Goal: Task Accomplishment & Management: Manage account settings

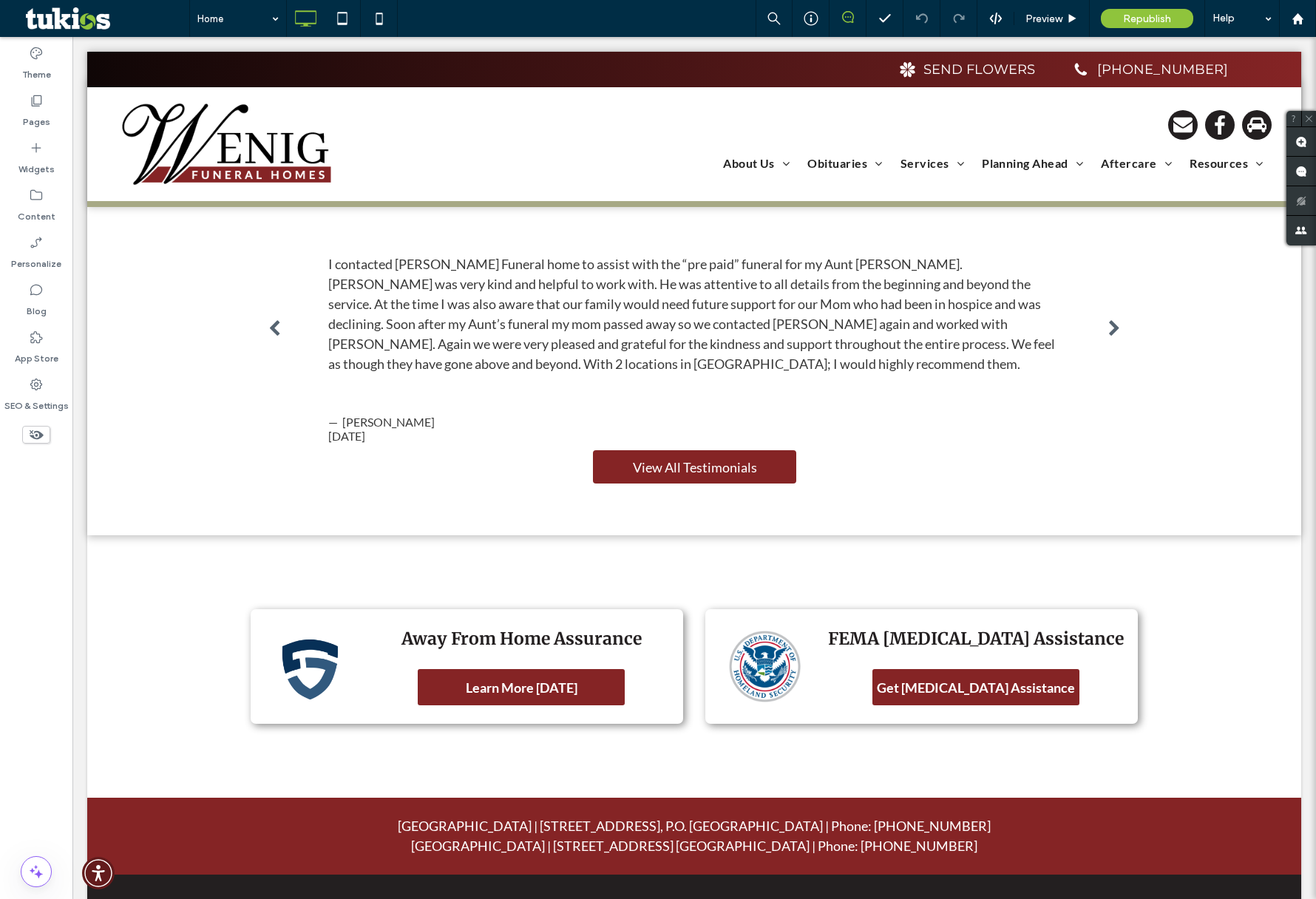
scroll to position [1964, 0]
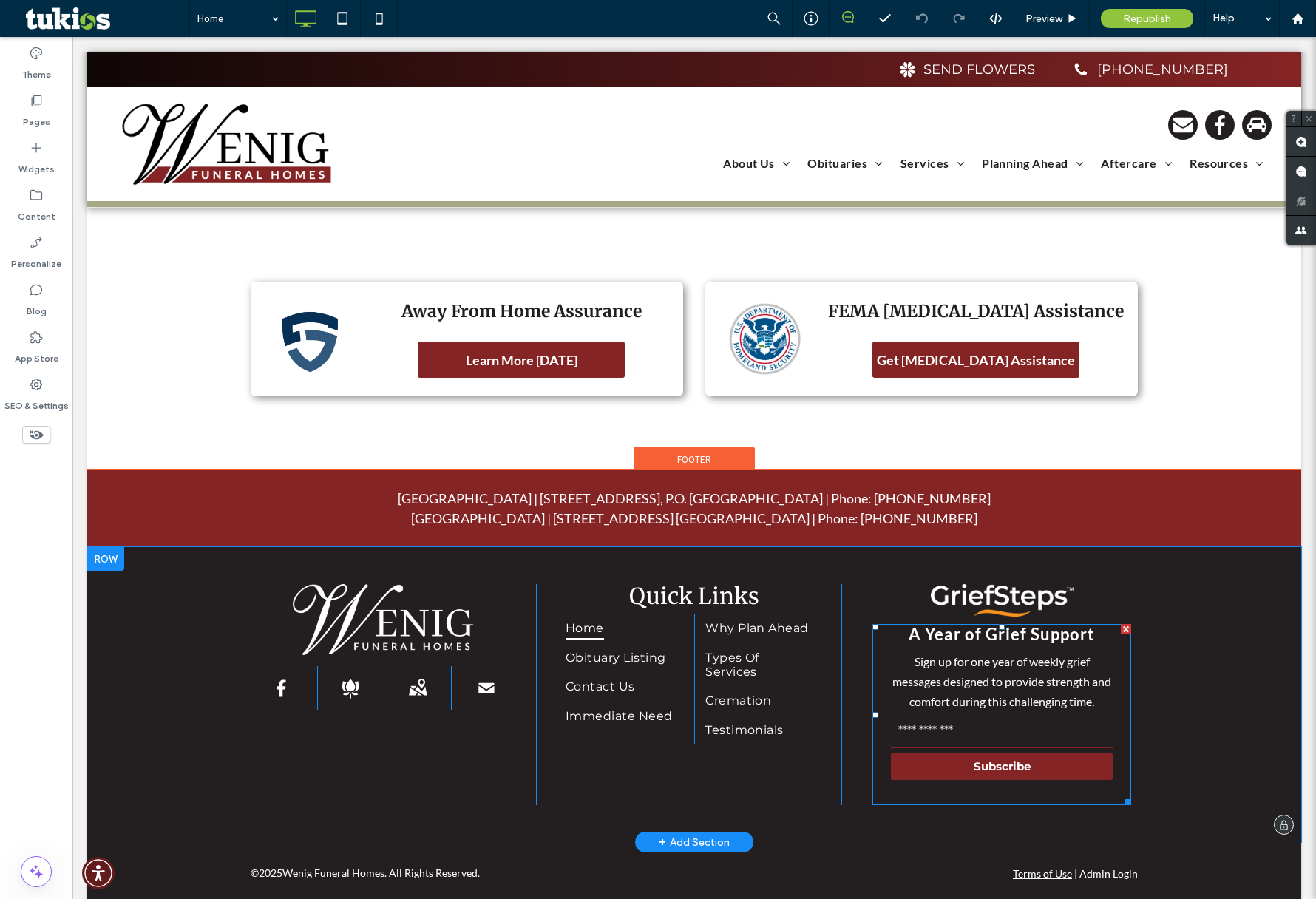
click at [1003, 676] on span at bounding box center [1002, 714] width 259 height 181
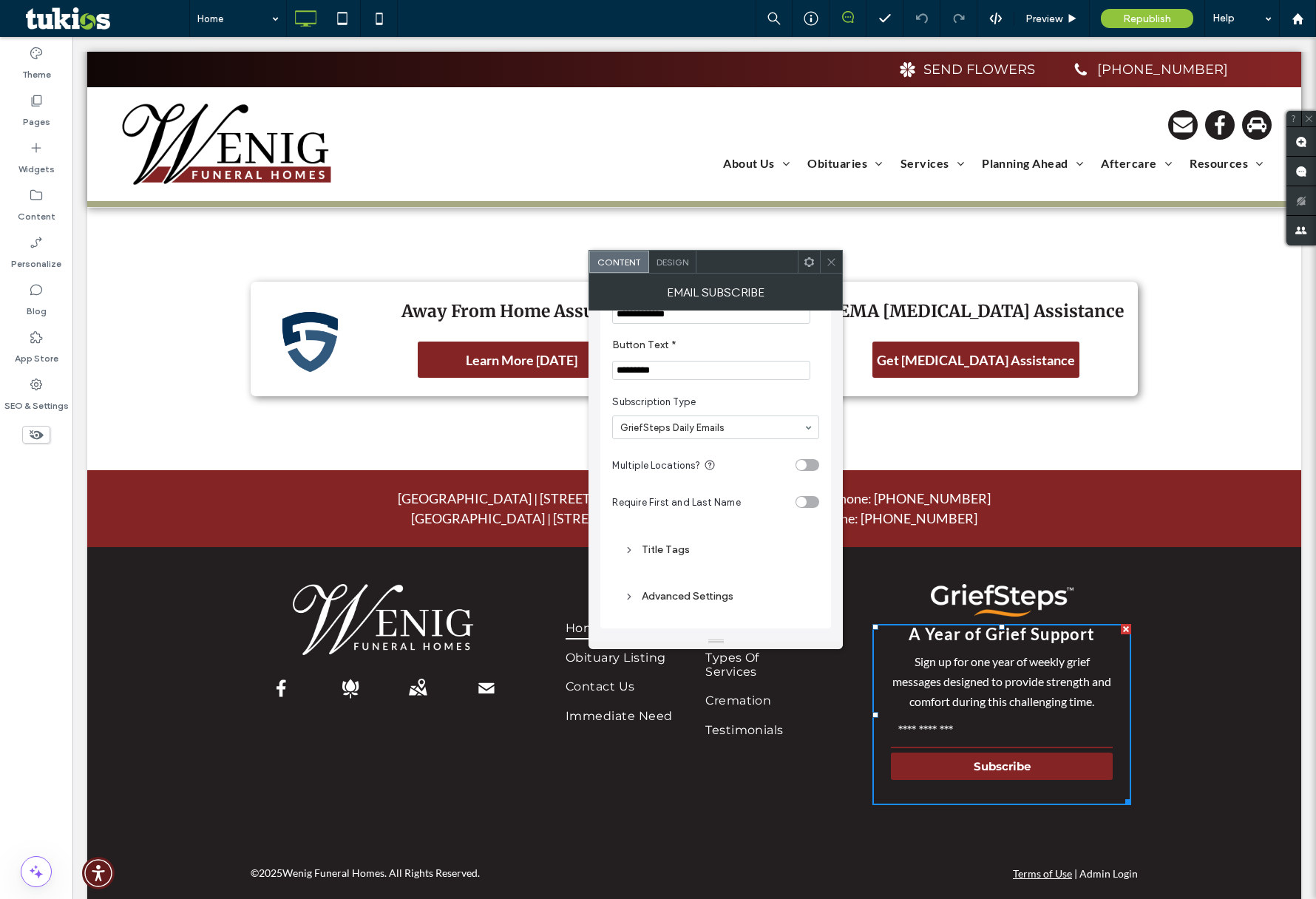
scroll to position [0, 0]
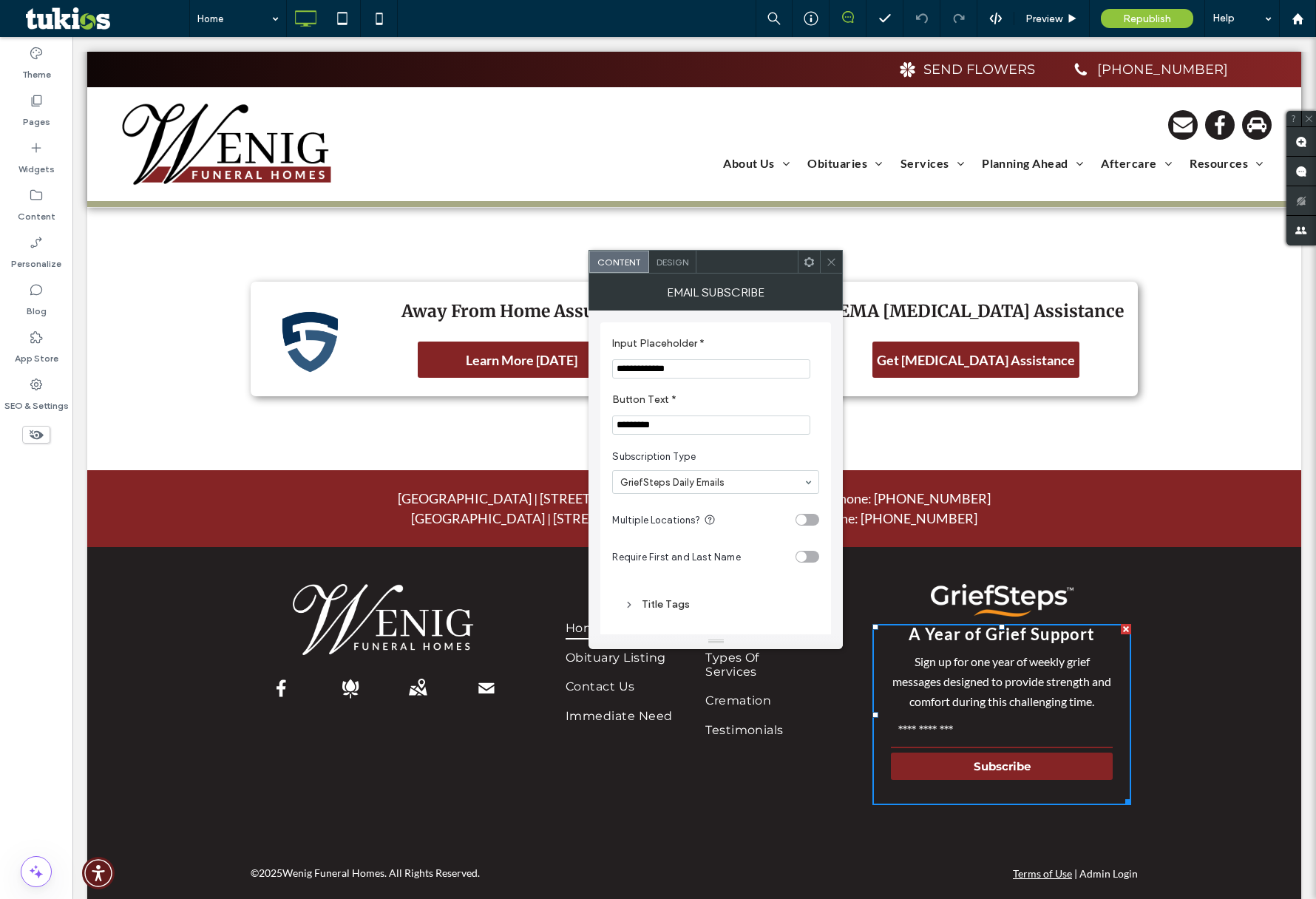
click at [834, 261] on icon at bounding box center [831, 261] width 11 height 11
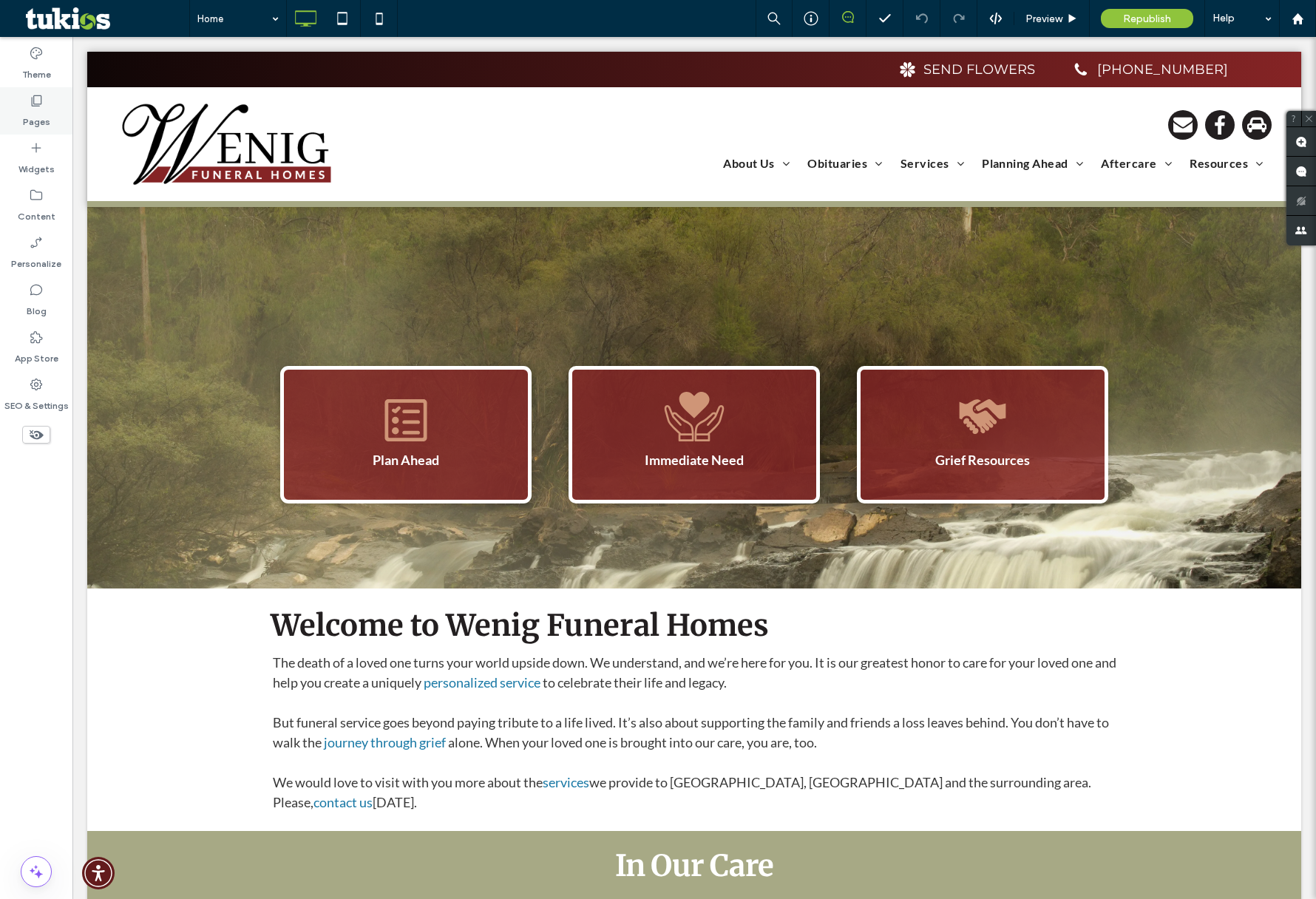
click at [46, 114] on label "Pages" at bounding box center [37, 118] width 27 height 21
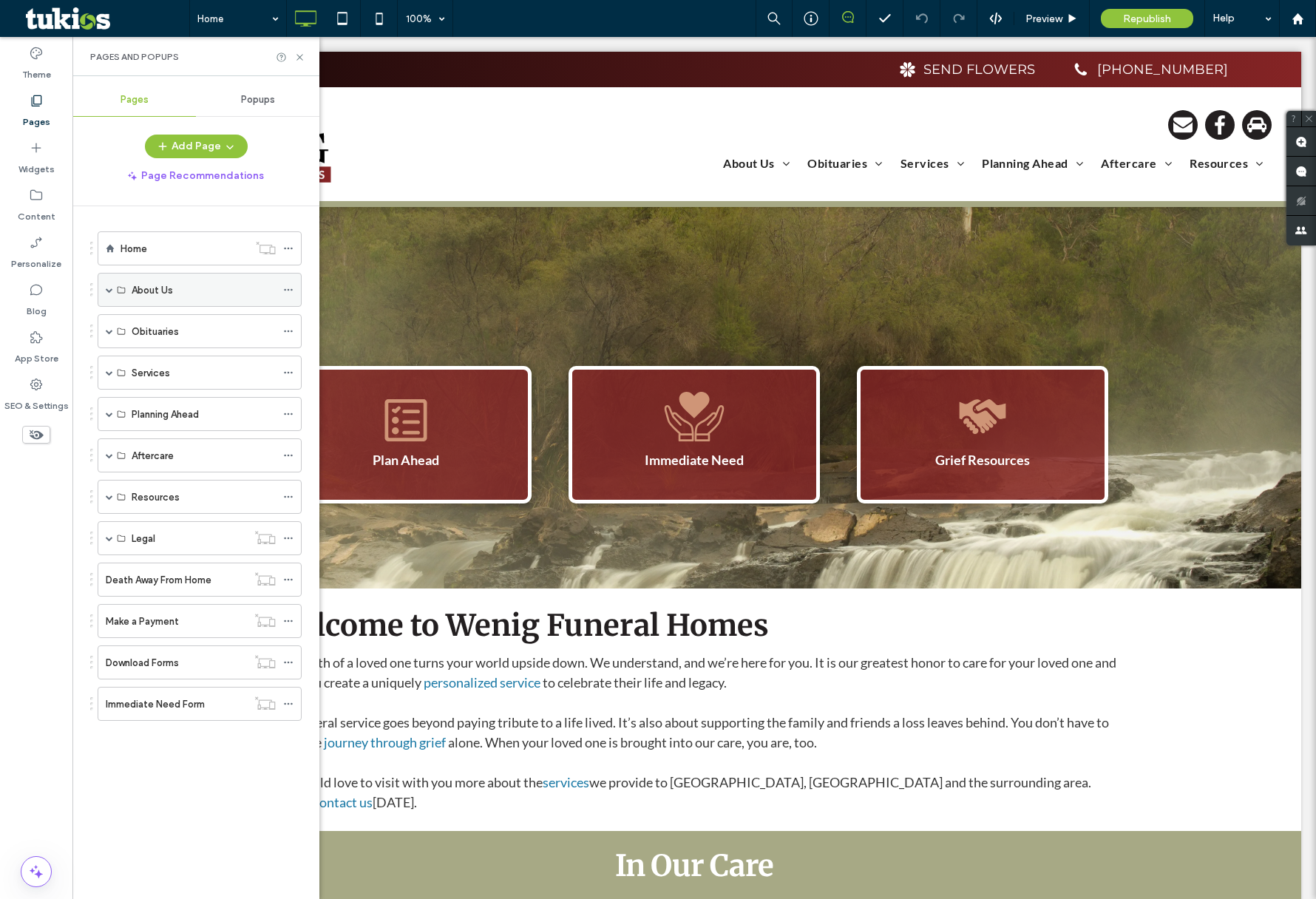
click at [105, 292] on div "About Us" at bounding box center [200, 290] width 204 height 34
click at [111, 290] on span at bounding box center [109, 290] width 8 height 8
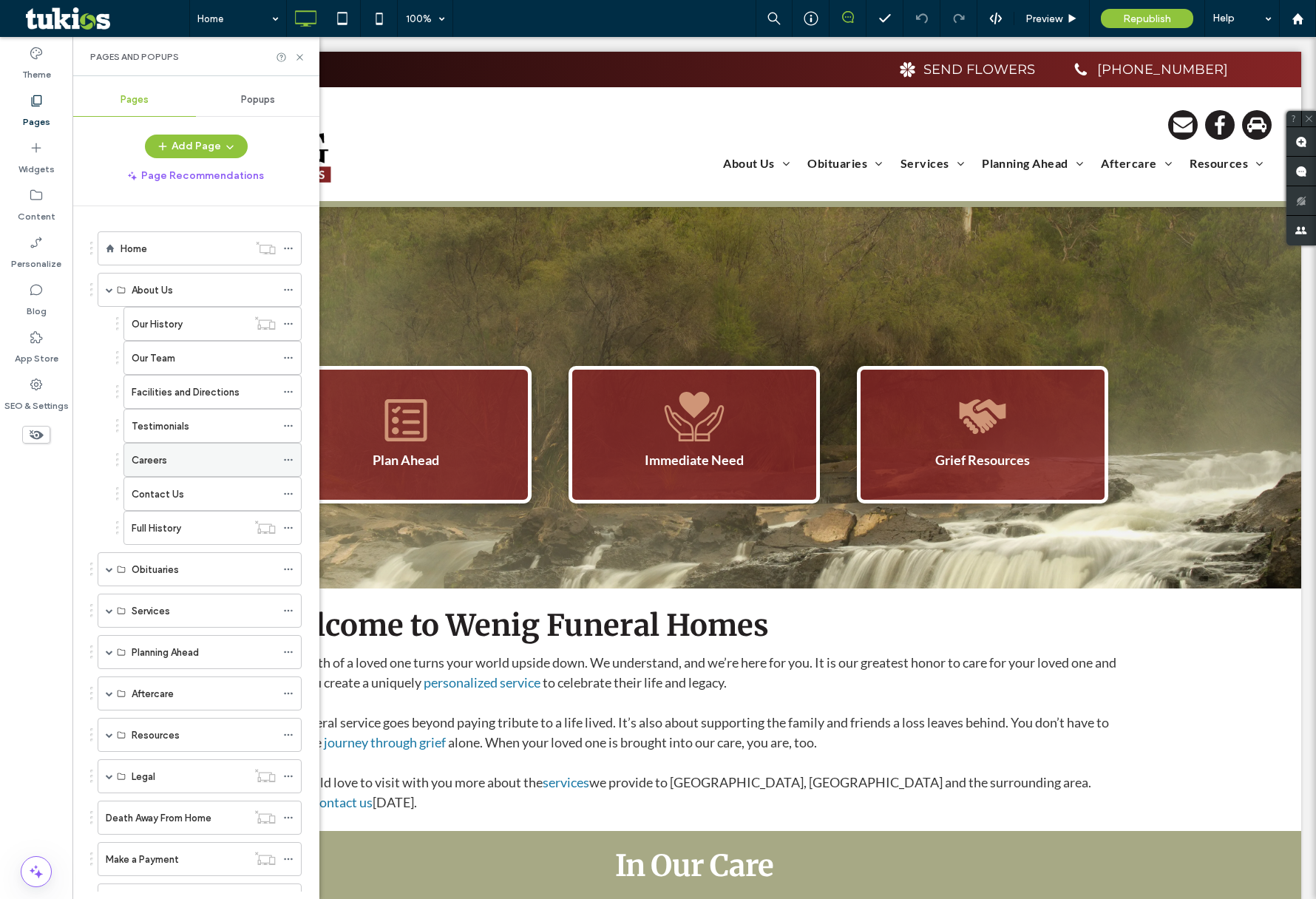
scroll to position [89, 0]
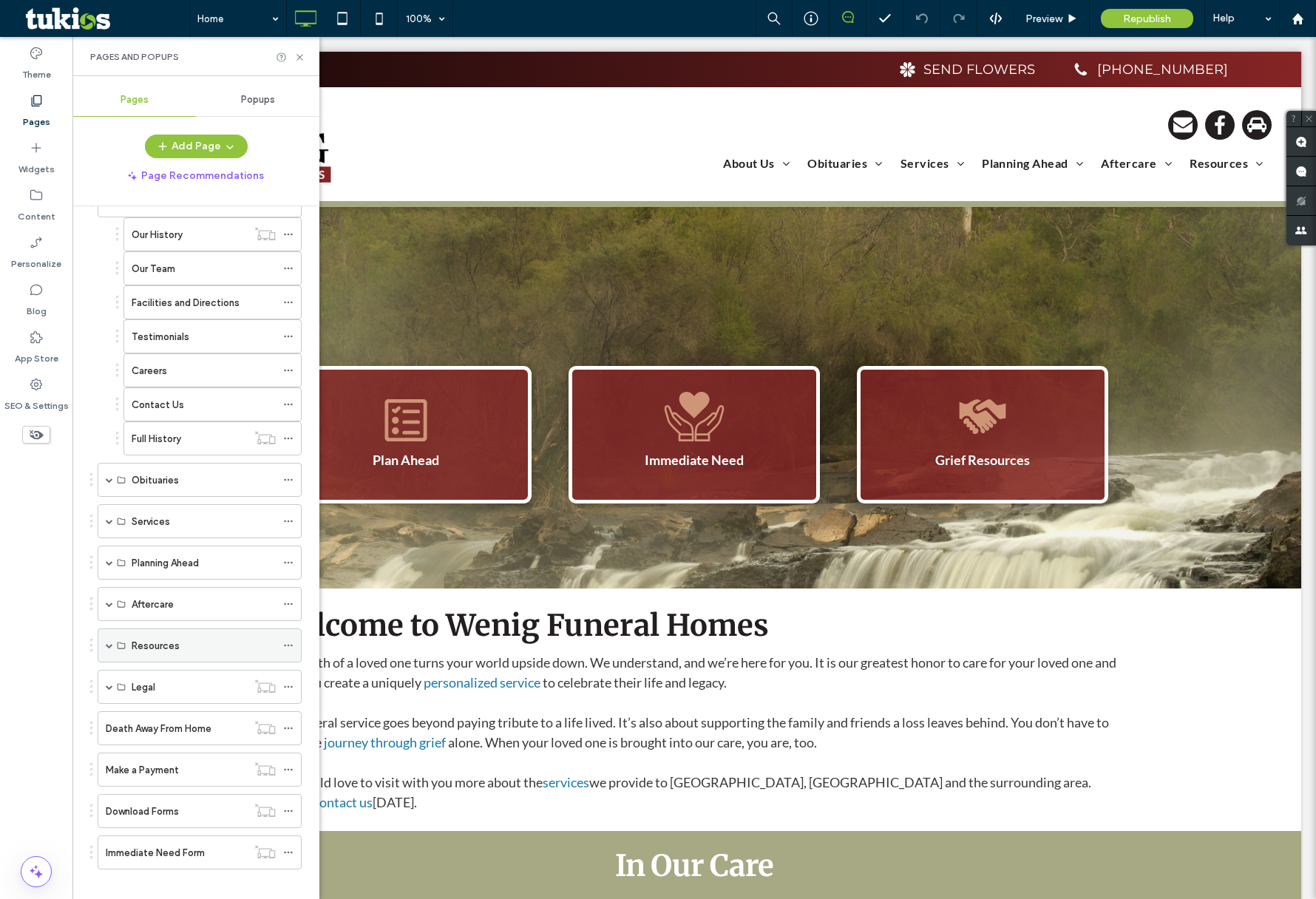
click at [108, 642] on span at bounding box center [109, 645] width 8 height 8
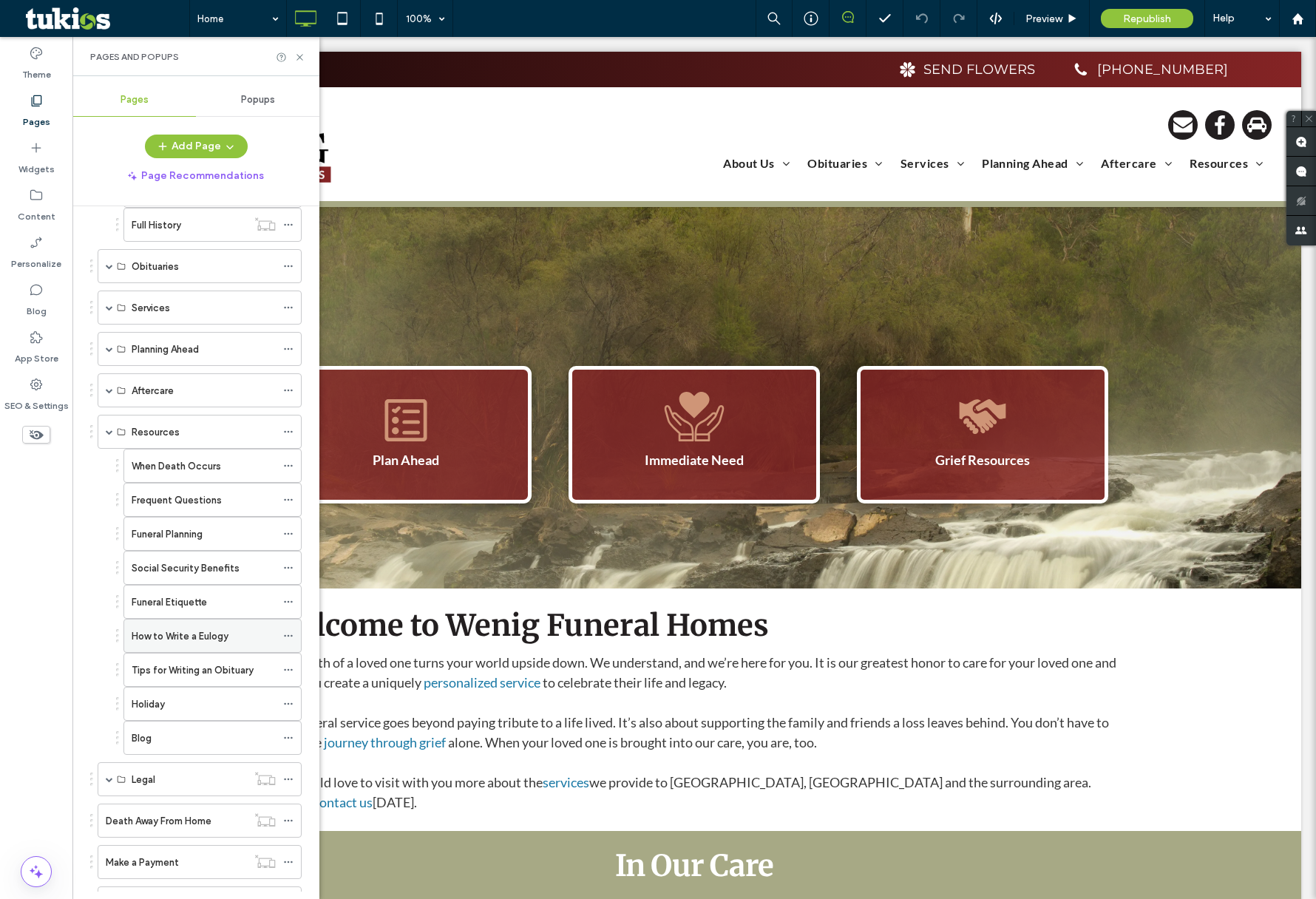
scroll to position [390, 0]
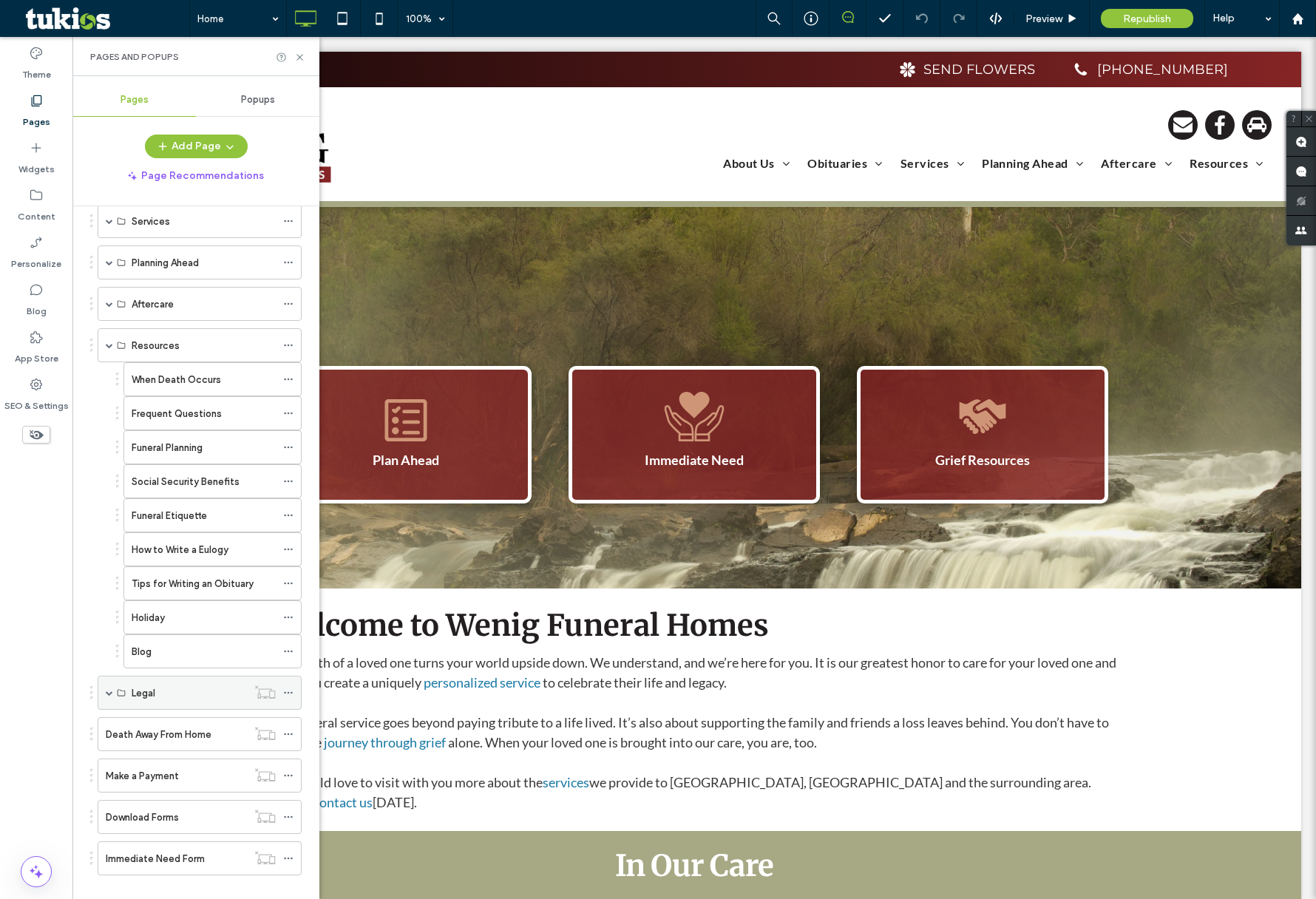
click at [105, 680] on span at bounding box center [109, 692] width 8 height 33
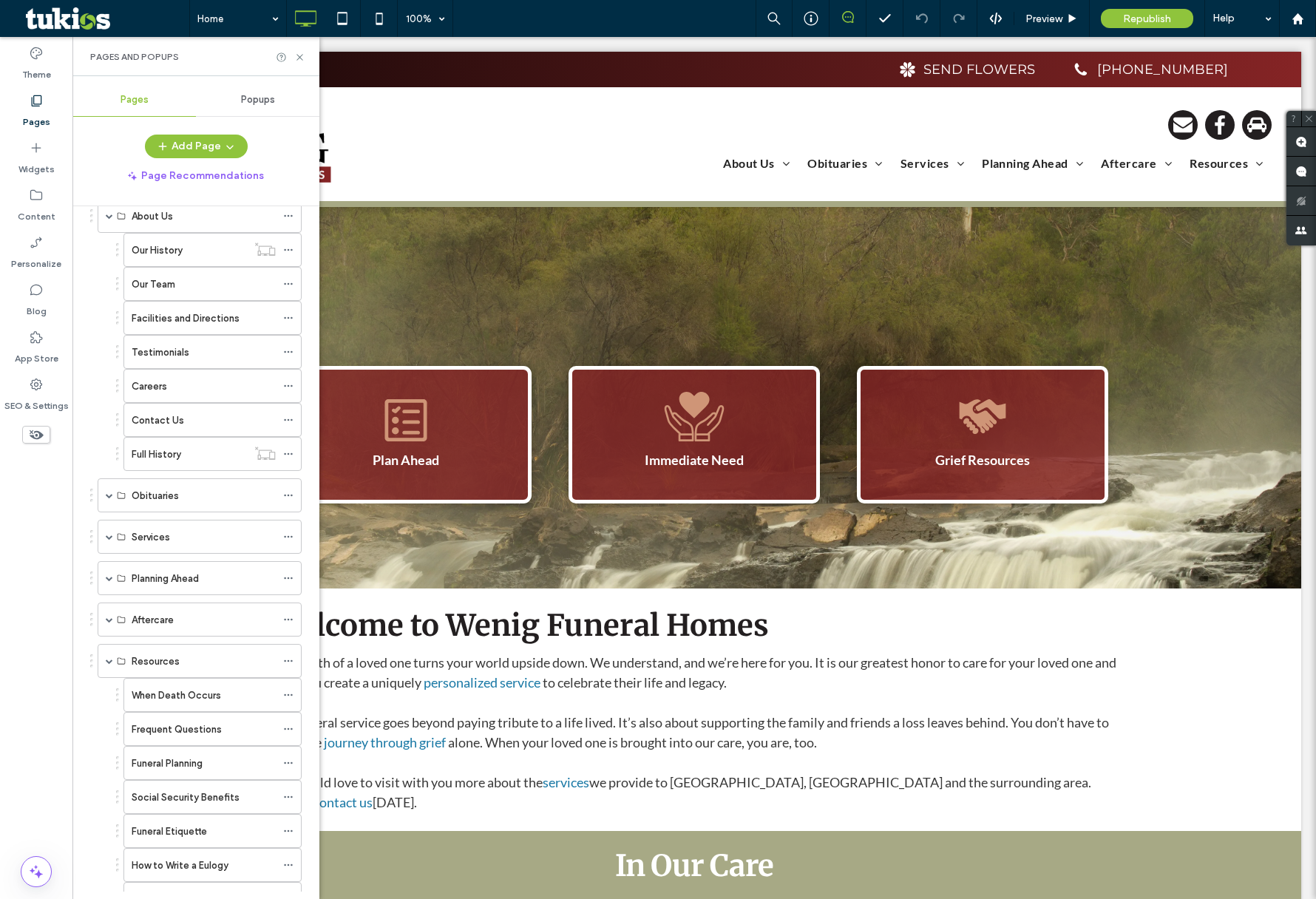
scroll to position [63, 0]
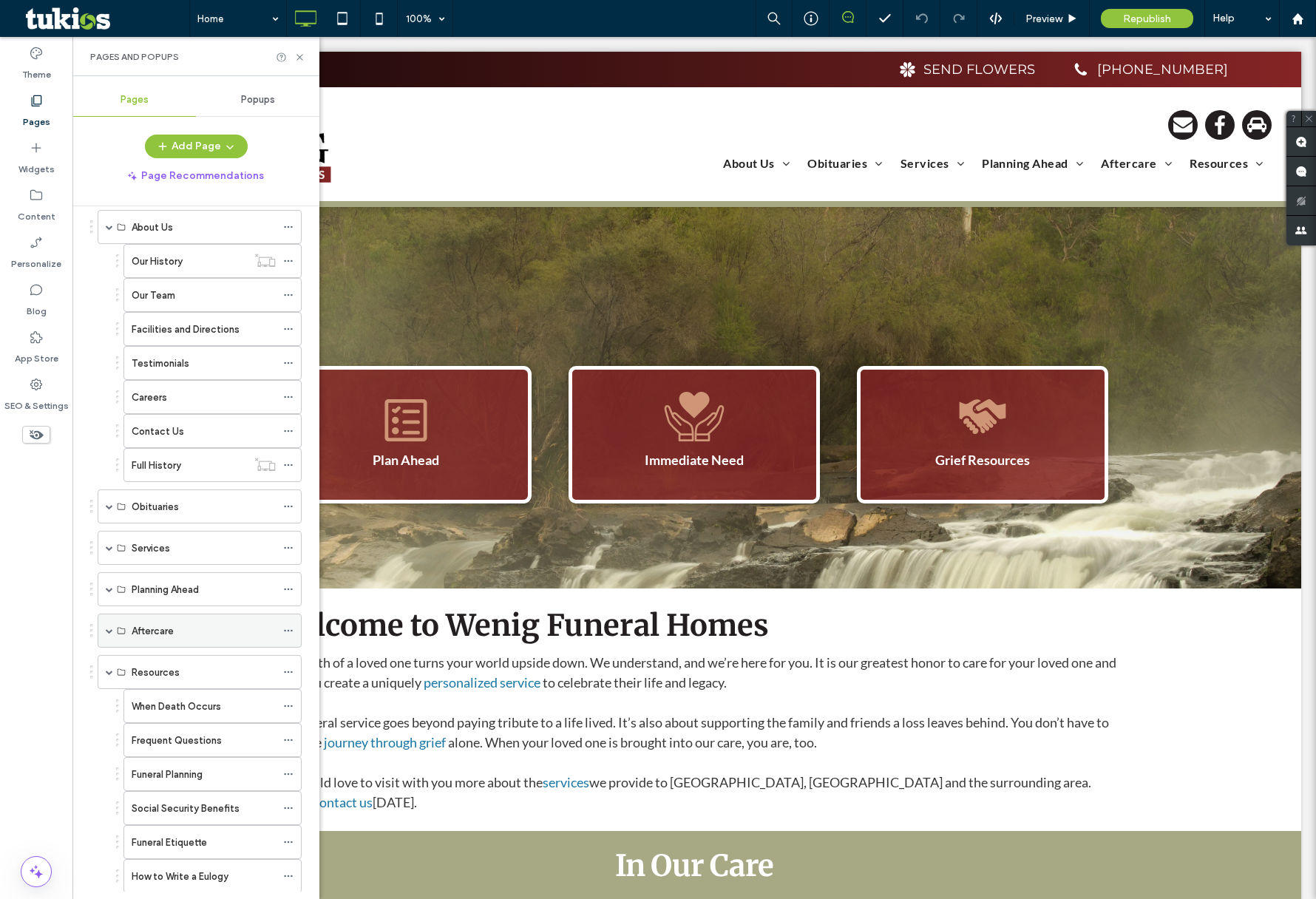
click at [110, 626] on span at bounding box center [109, 630] width 8 height 8
click at [107, 585] on span at bounding box center [109, 589] width 8 height 8
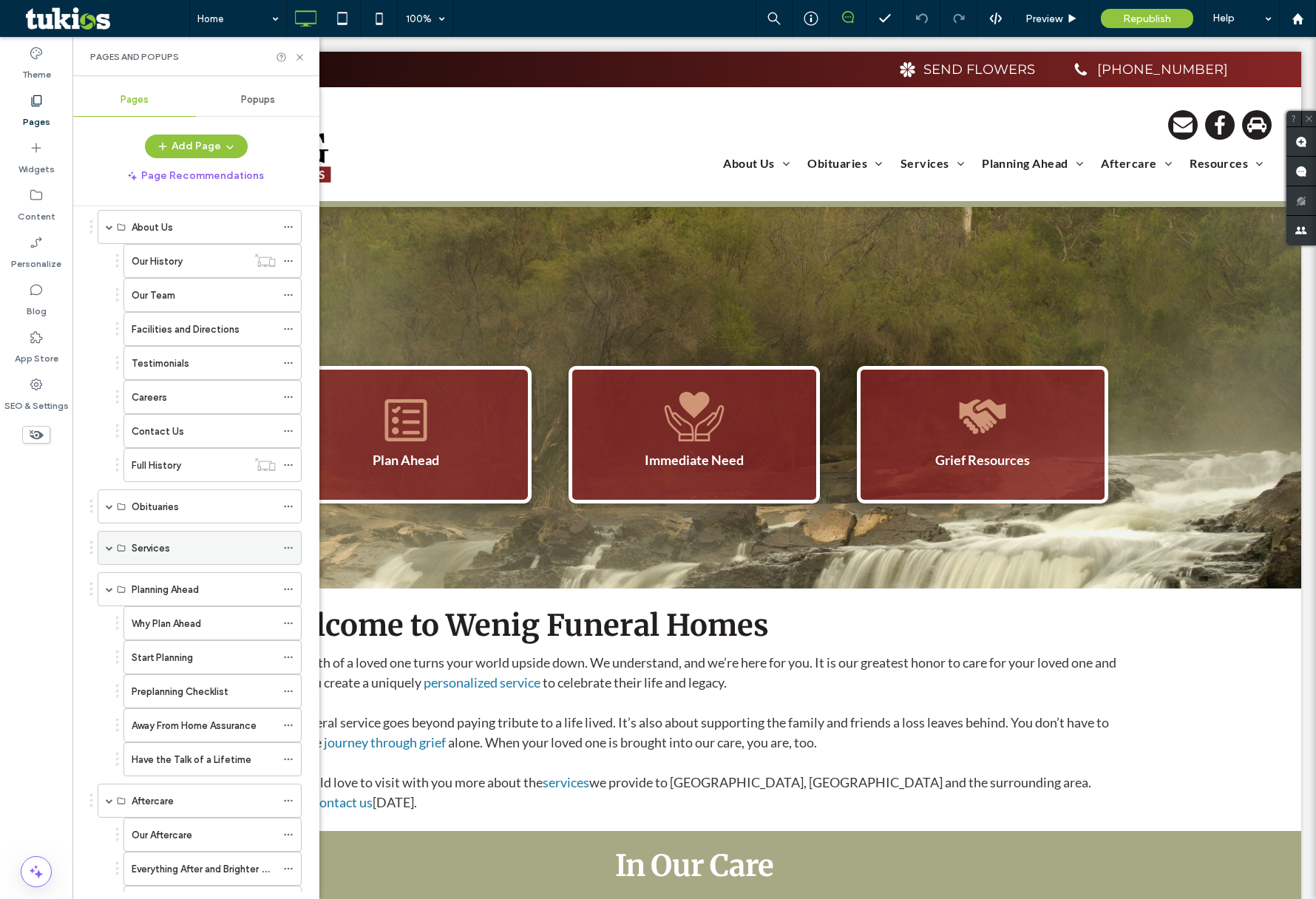
click at [108, 544] on span at bounding box center [109, 548] width 8 height 8
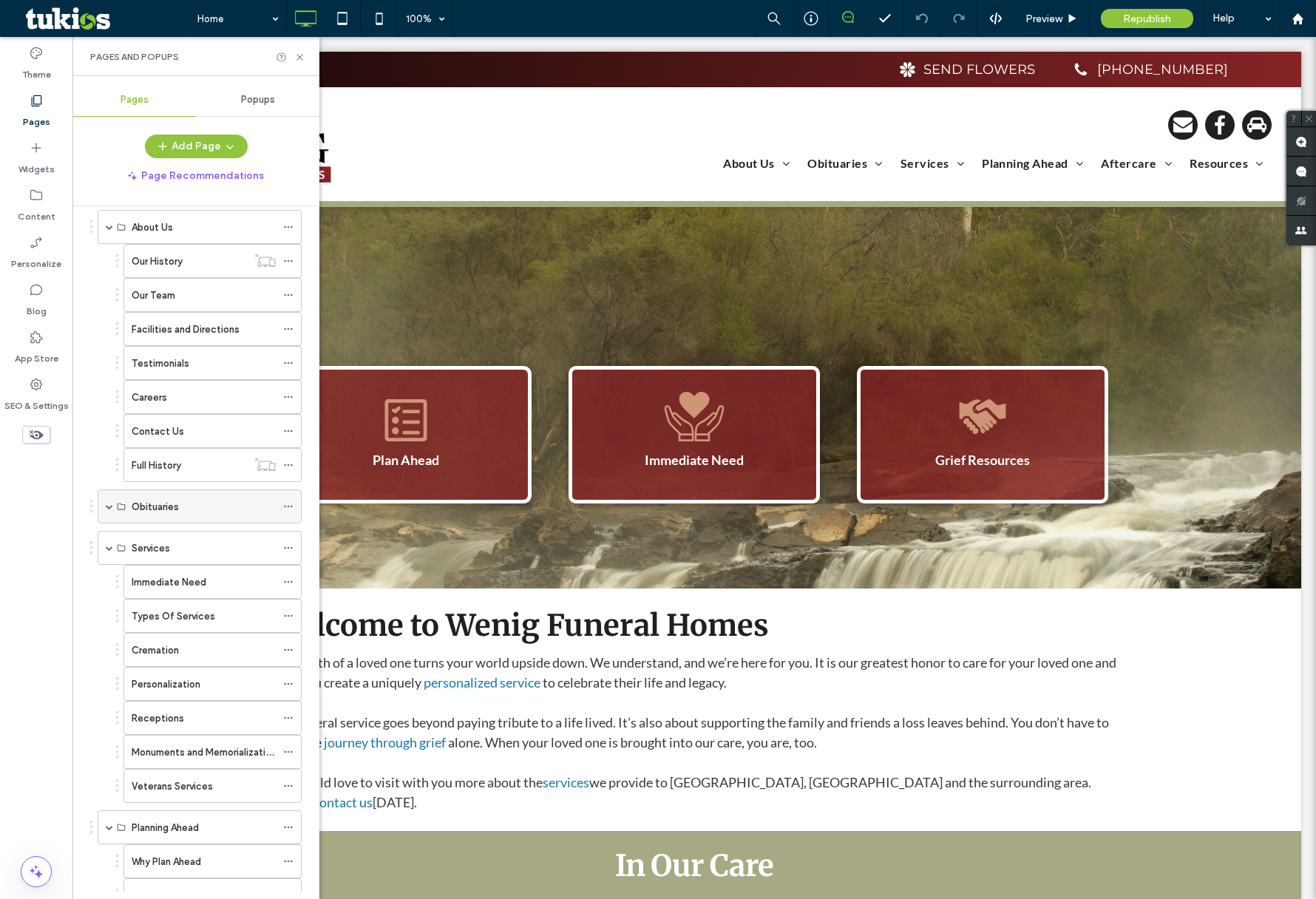
click at [111, 503] on span at bounding box center [109, 506] width 8 height 8
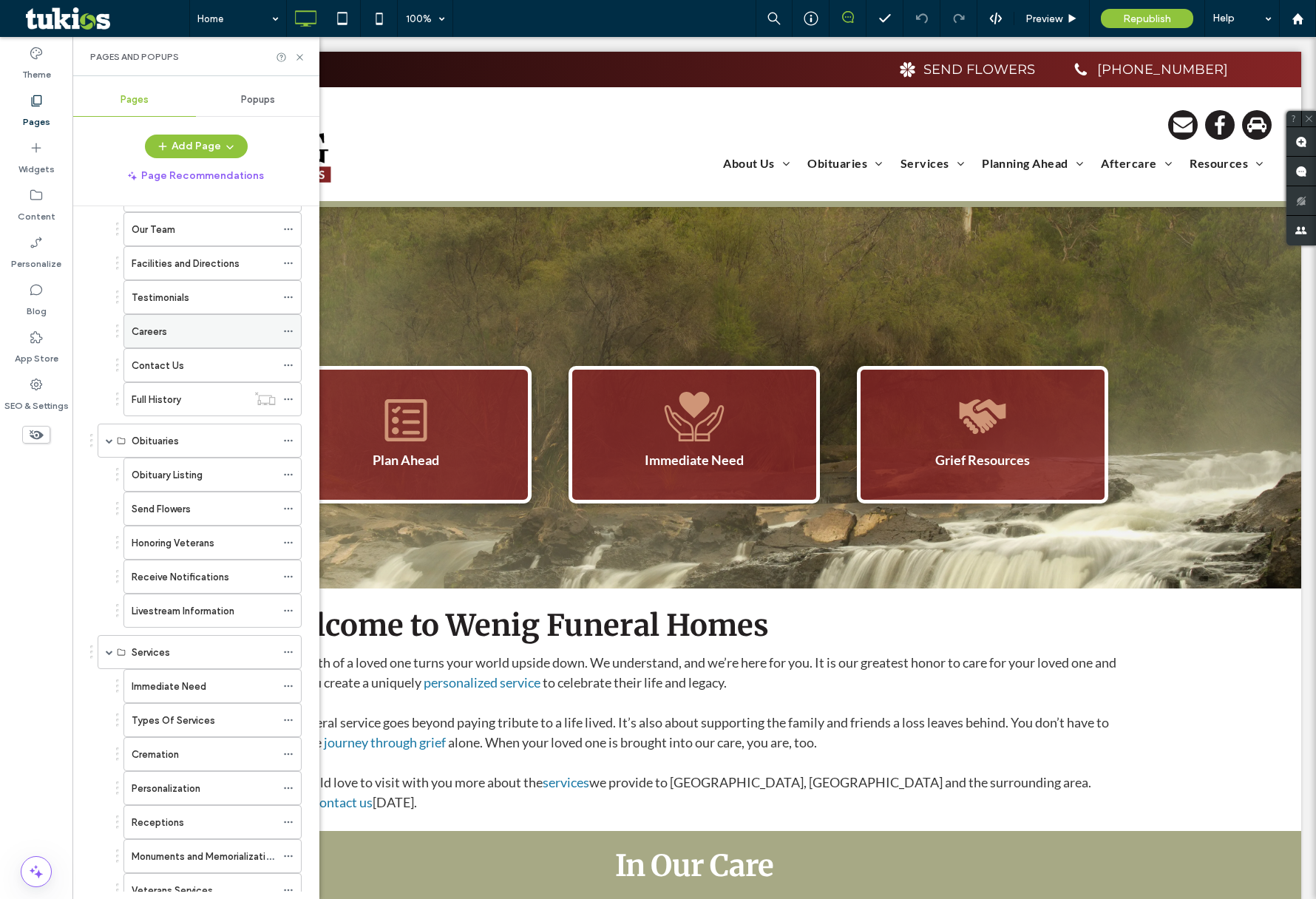
scroll to position [0, 0]
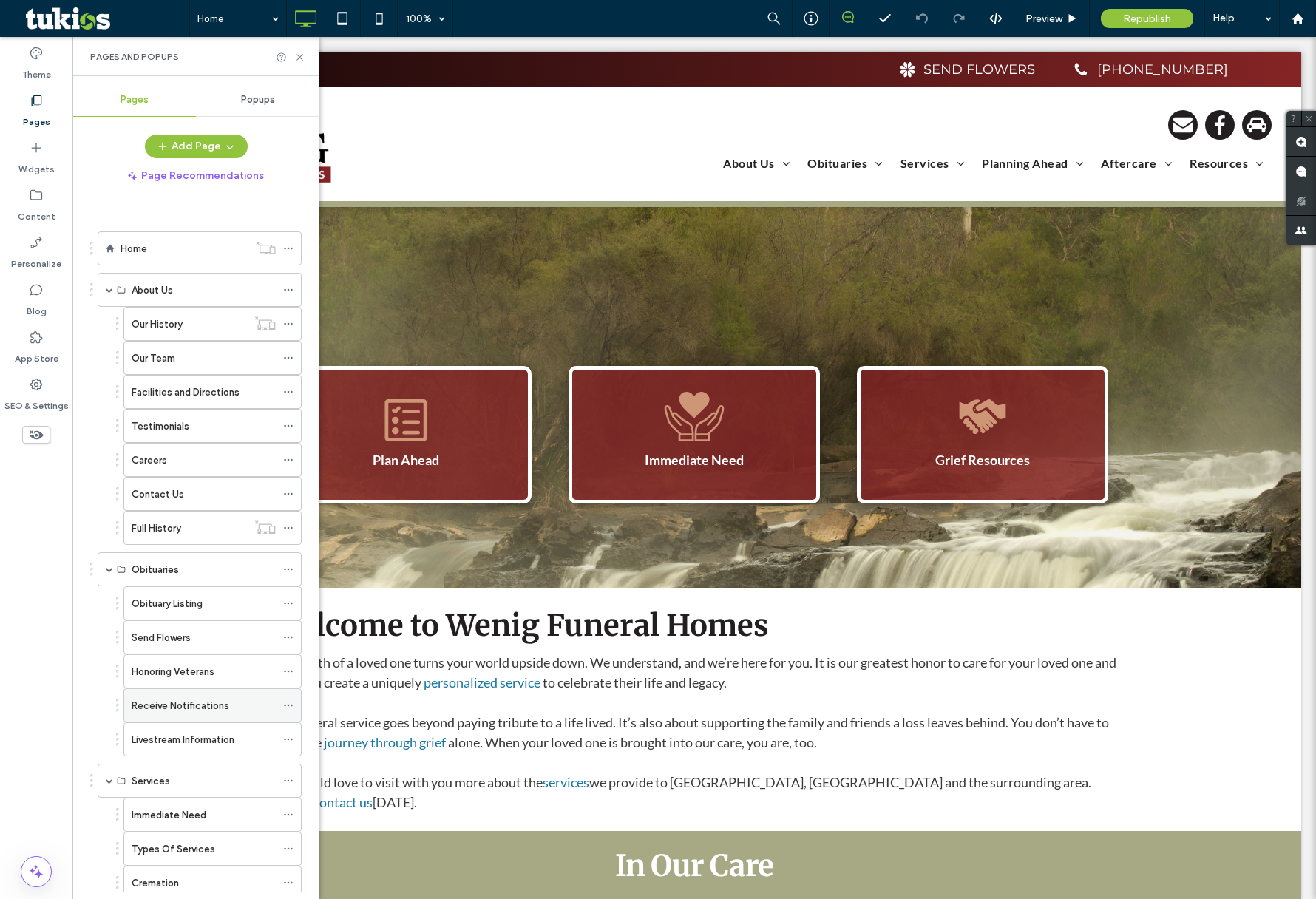
click at [187, 697] on label "Receive Notifications" at bounding box center [181, 705] width 98 height 26
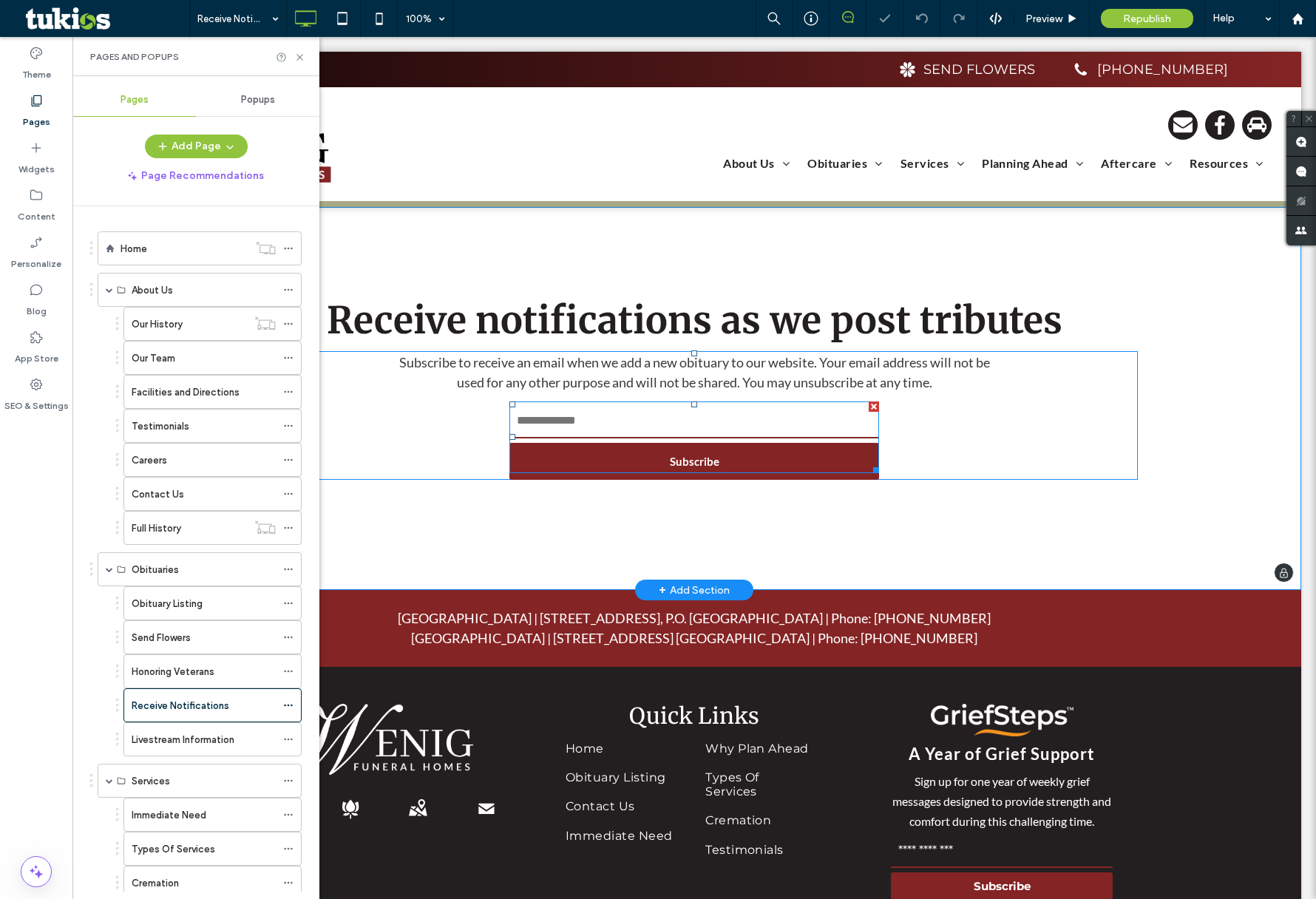
click at [779, 411] on span at bounding box center [694, 437] width 370 height 72
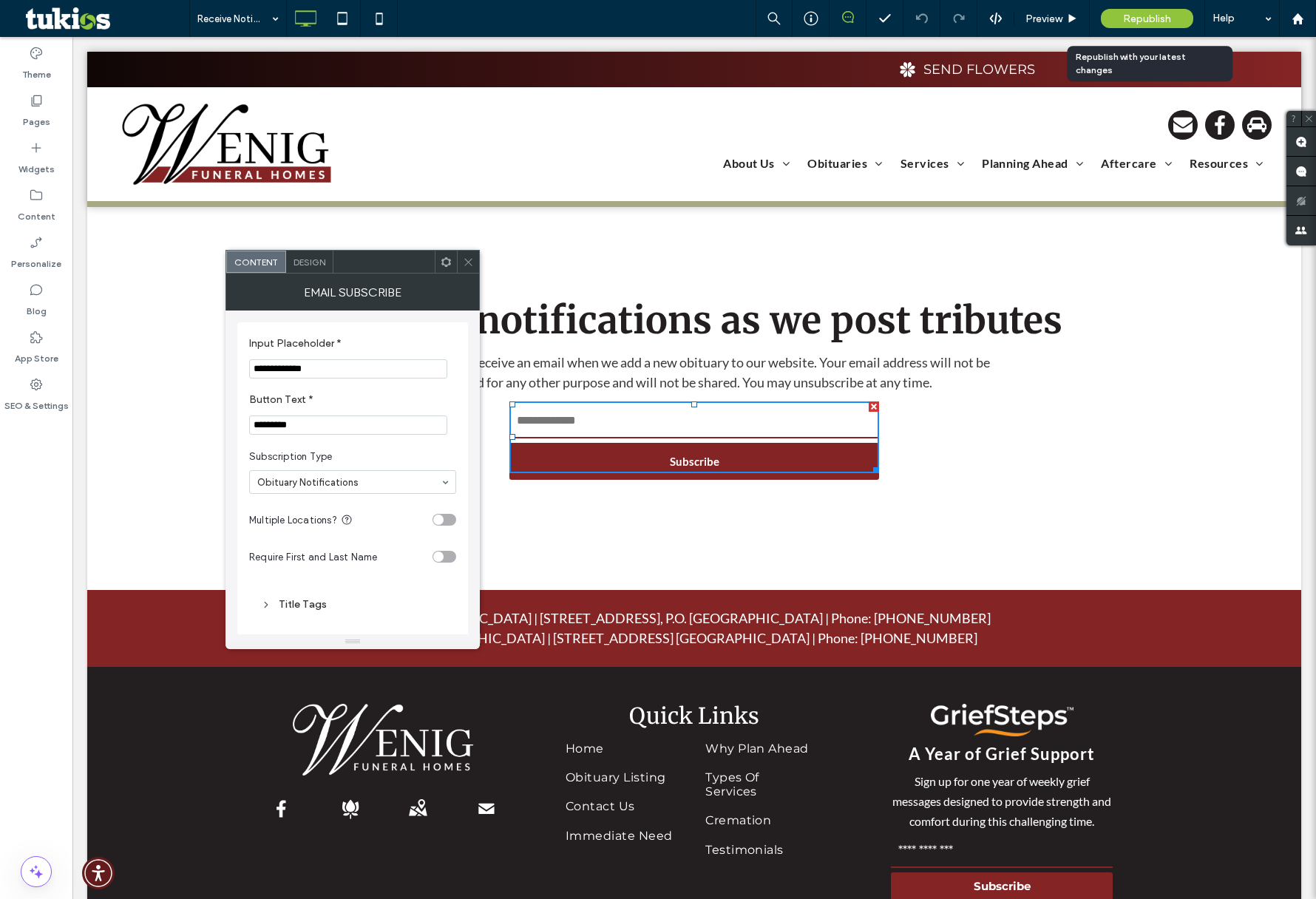
click at [1149, 17] on span "Republish" at bounding box center [1147, 19] width 48 height 13
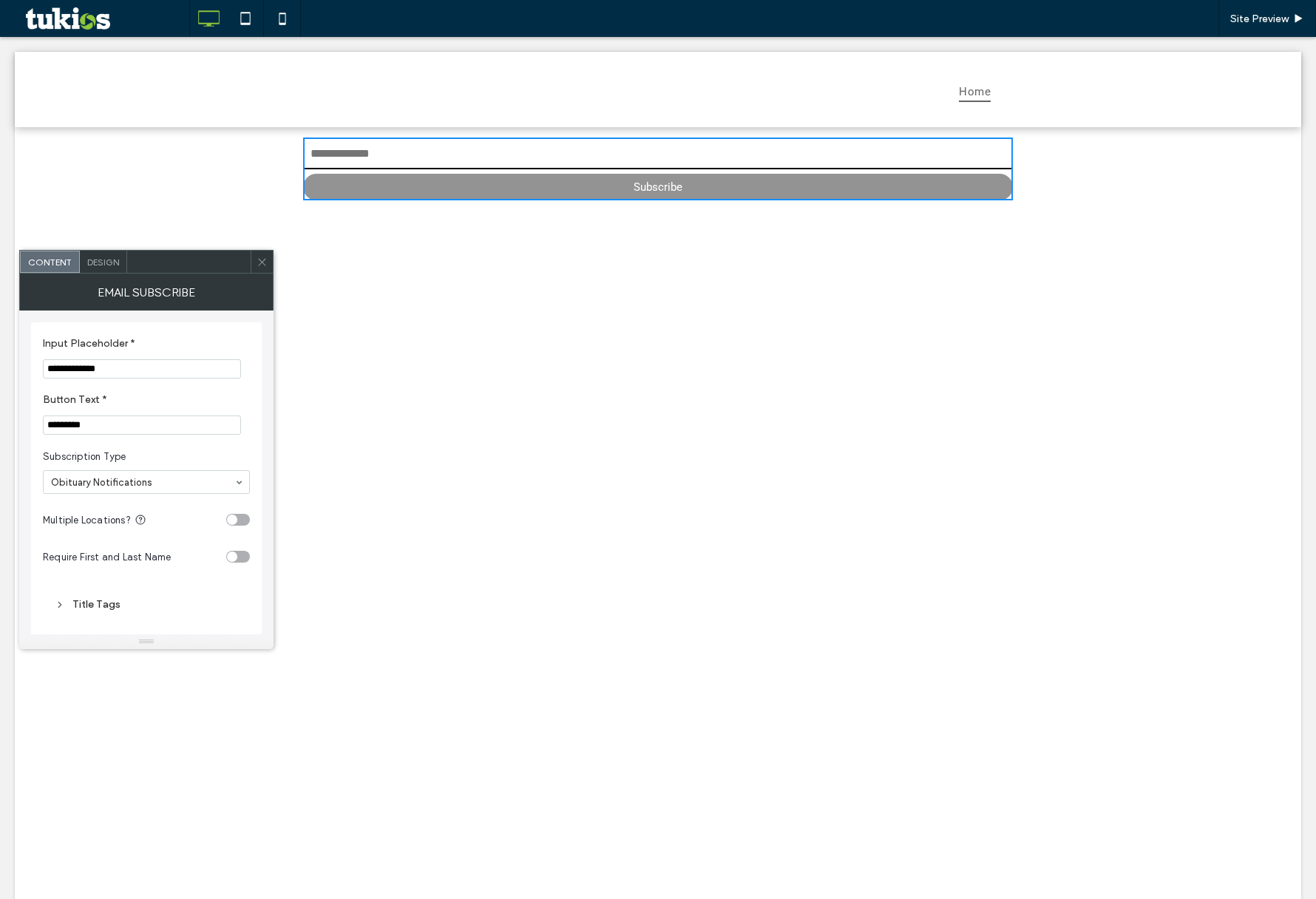
click at [342, 153] on input "email" at bounding box center [658, 154] width 710 height 30
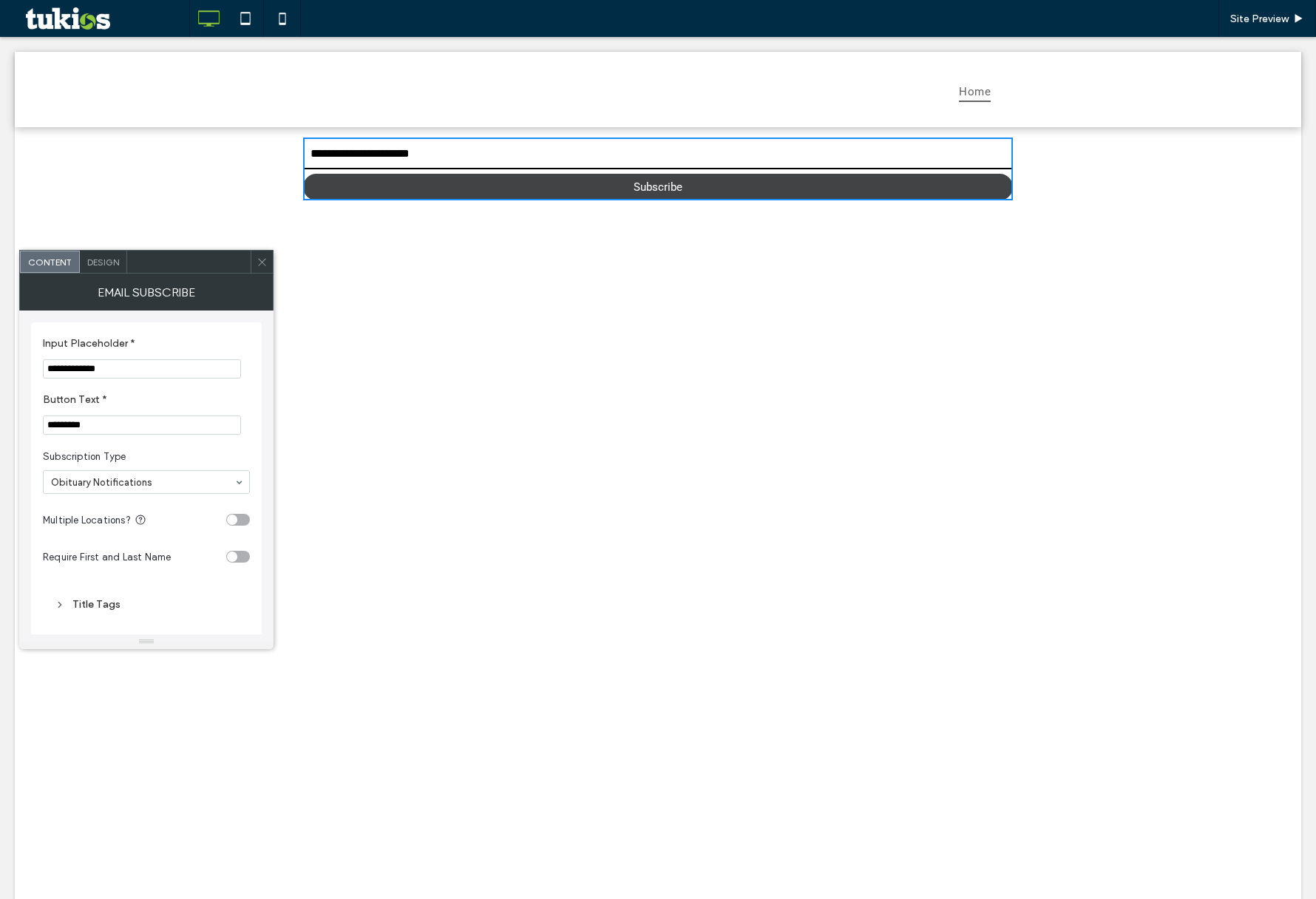
type input "**********"
click at [658, 189] on button "Subscribe" at bounding box center [658, 187] width 710 height 27
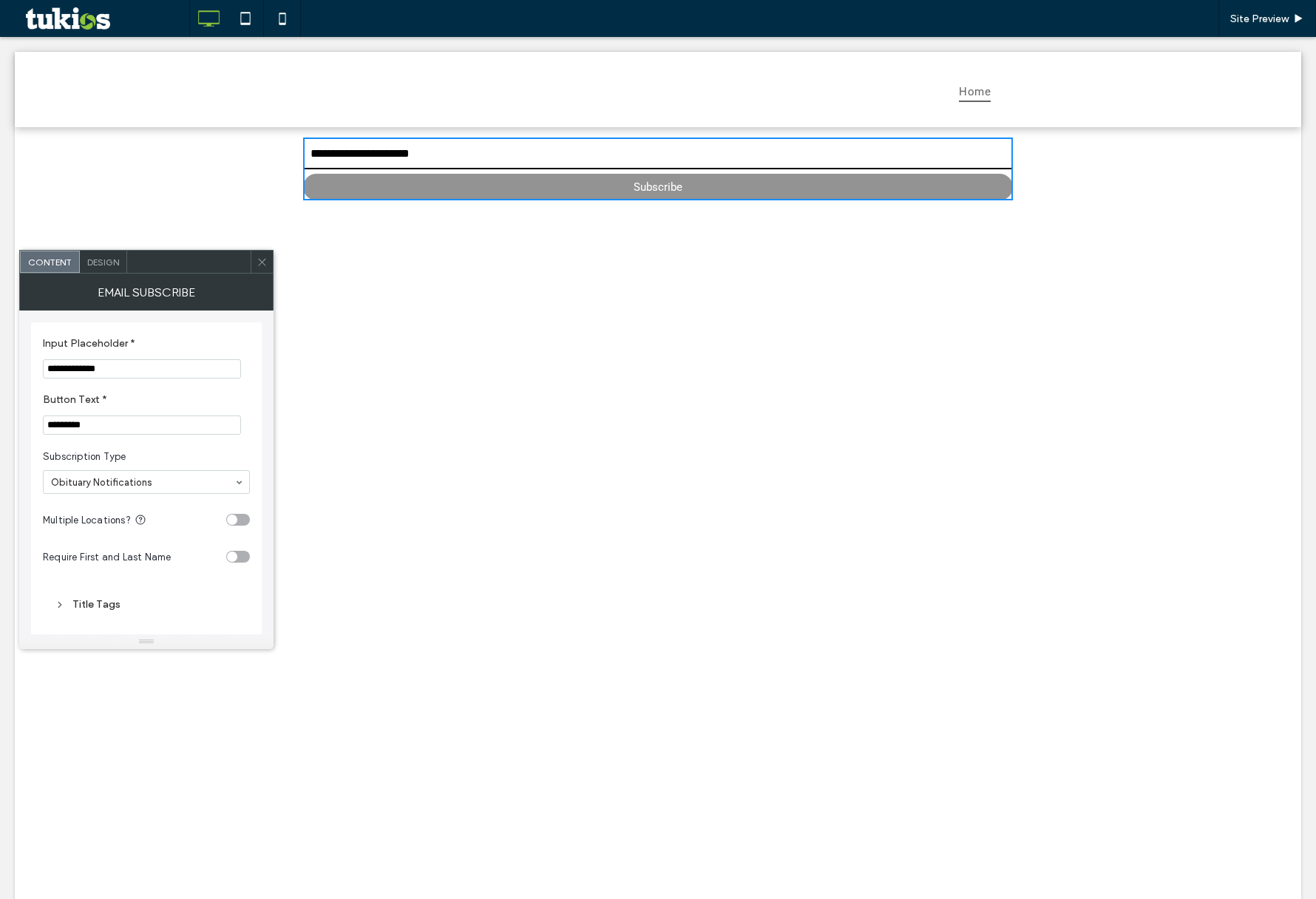
click at [616, 282] on div "**********" at bounding box center [658, 655] width 1287 height 1058
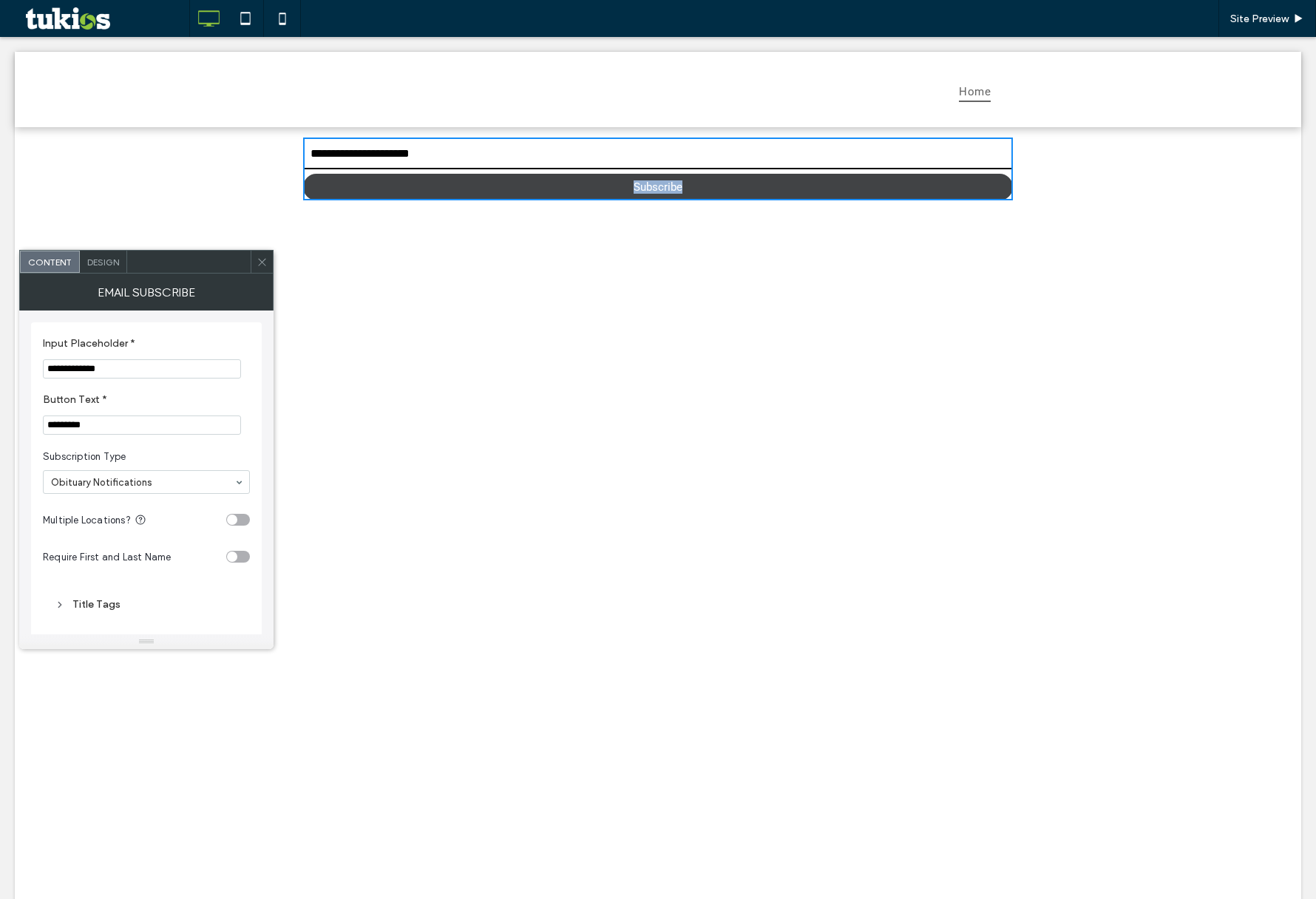
click at [667, 186] on button "Subscribe" at bounding box center [658, 187] width 710 height 27
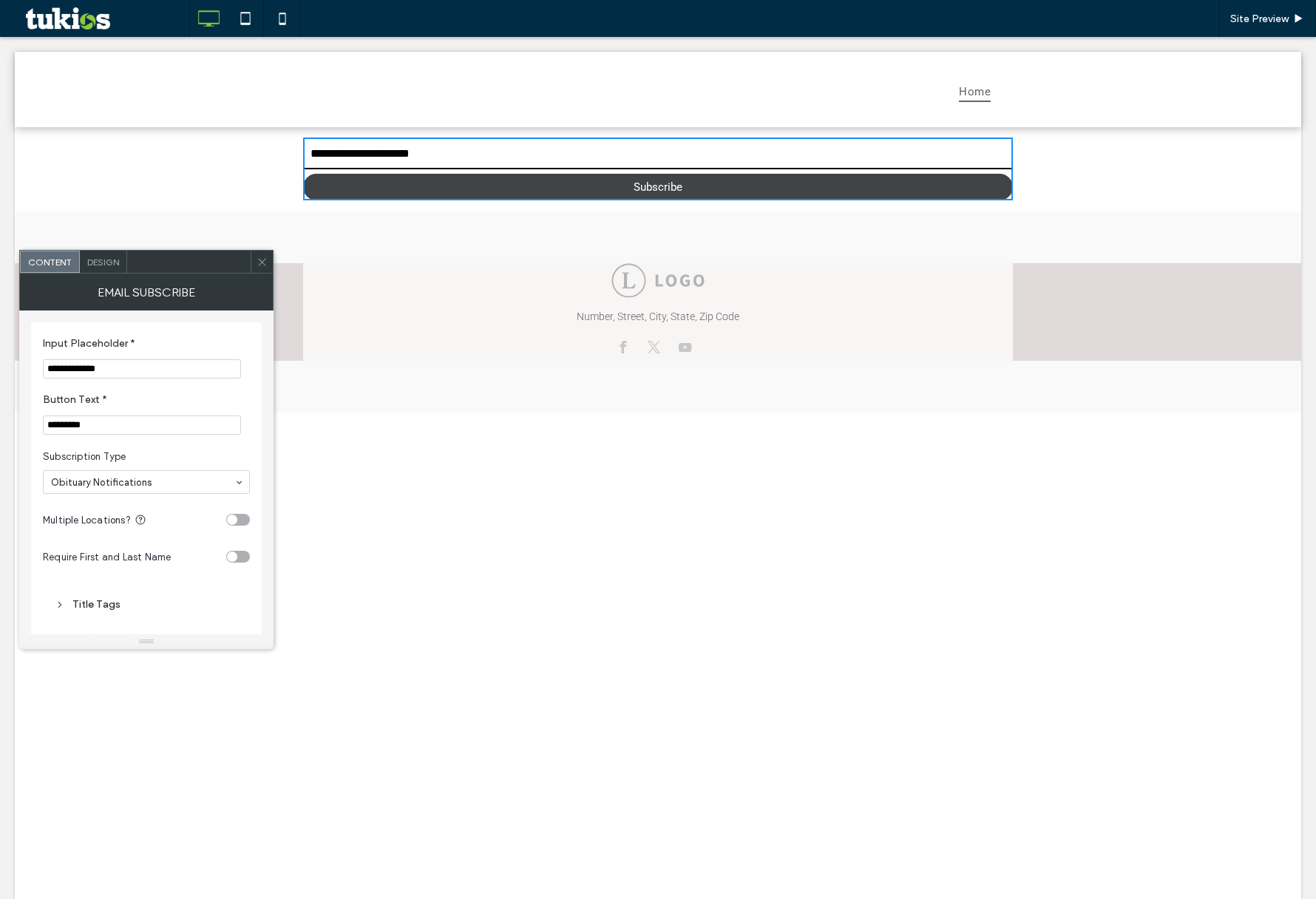
type input "**********"
click at [614, 185] on button "Subscribe" at bounding box center [658, 187] width 710 height 27
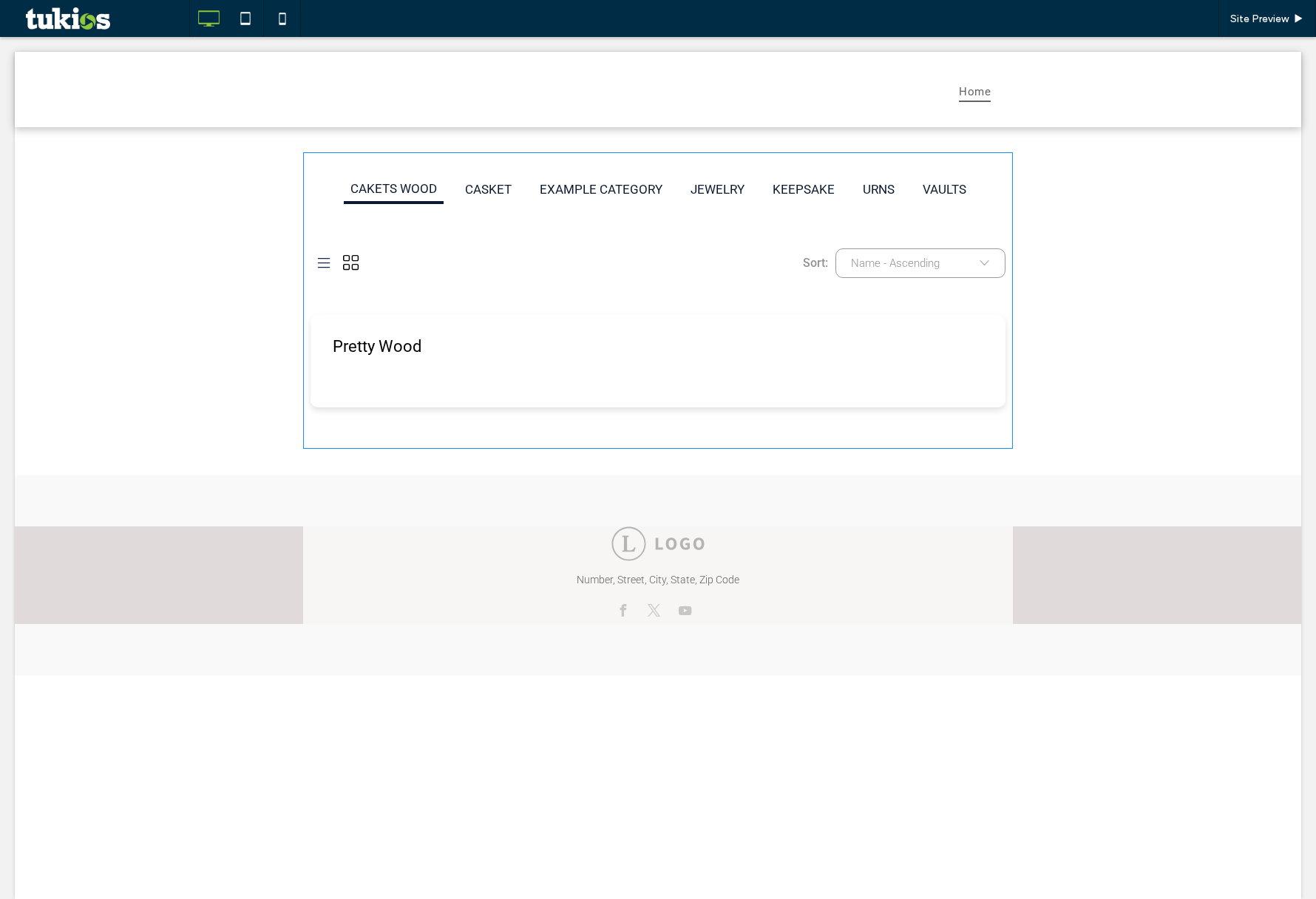
click at [869, 257] on span at bounding box center [658, 301] width 710 height 297
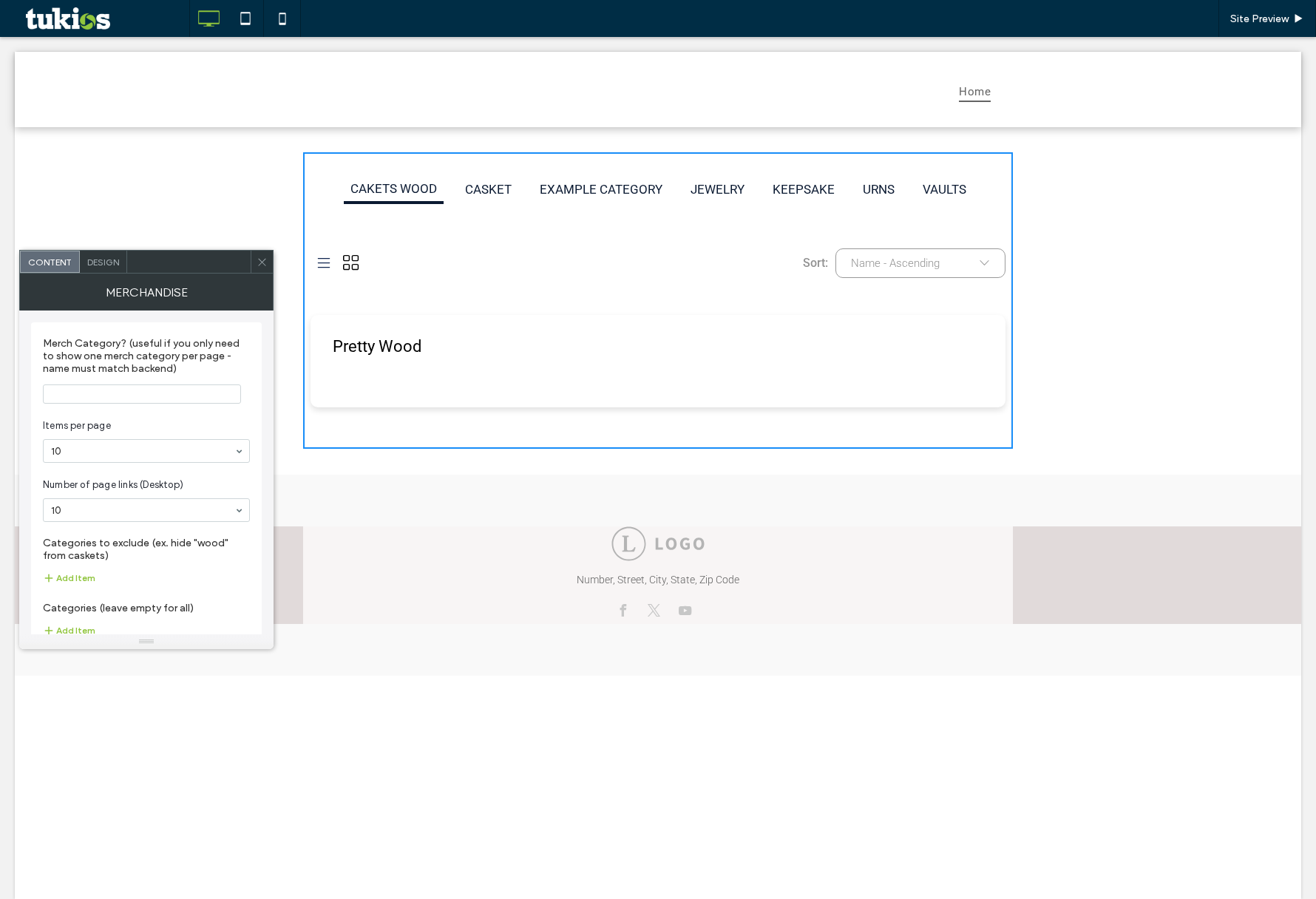
click at [971, 260] on div "Name - Ascending" at bounding box center [921, 263] width 170 height 30
click at [940, 317] on li "Name - Descending" at bounding box center [921, 323] width 170 height 28
click at [944, 261] on span "Name - Descending" at bounding box center [898, 263] width 95 height 14
click at [931, 361] on li "Price - High to Low" at bounding box center [921, 351] width 170 height 28
click at [954, 265] on div "Price - High to Low" at bounding box center [921, 263] width 170 height 30
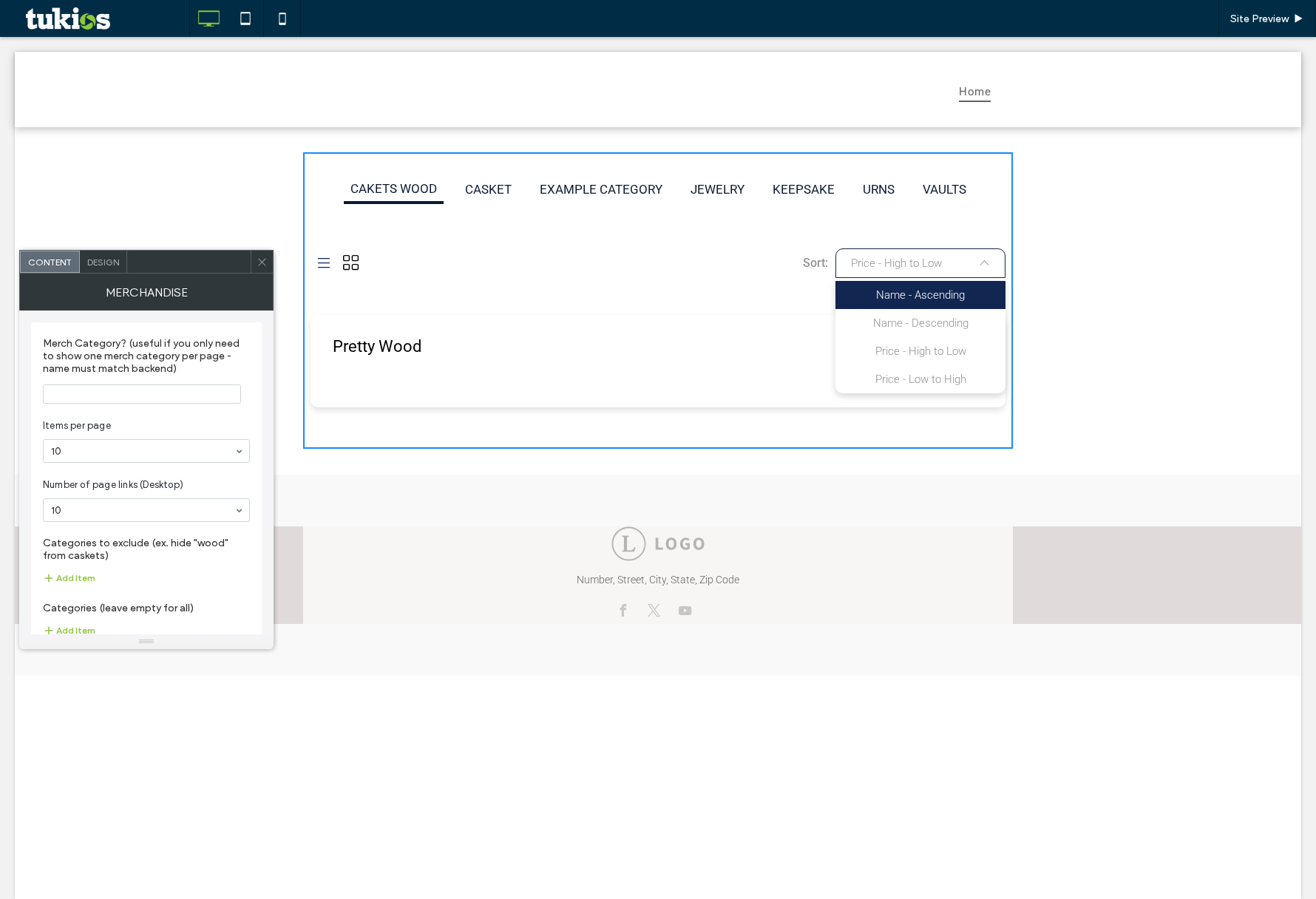
click at [934, 295] on li "Name - Ascending" at bounding box center [921, 295] width 170 height 28
